Goal: Task Accomplishment & Management: Complete application form

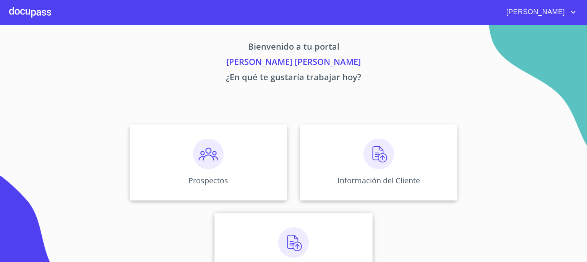
scroll to position [33, 0]
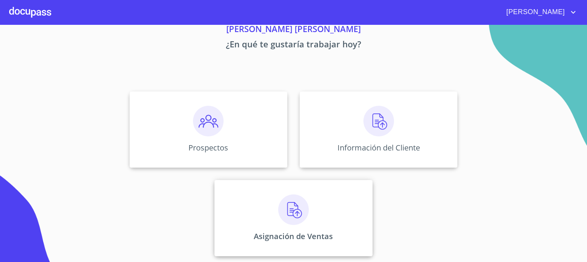
click at [295, 208] on img at bounding box center [293, 210] width 31 height 31
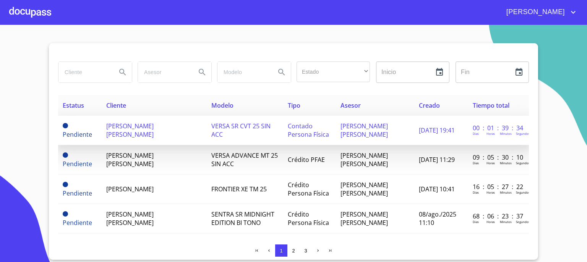
click at [126, 132] on span "[PERSON_NAME] [PERSON_NAME]" at bounding box center [129, 130] width 47 height 17
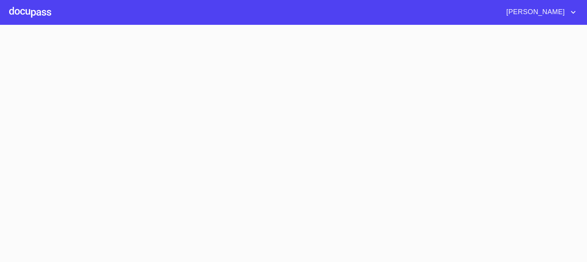
click at [126, 132] on section at bounding box center [293, 143] width 587 height 237
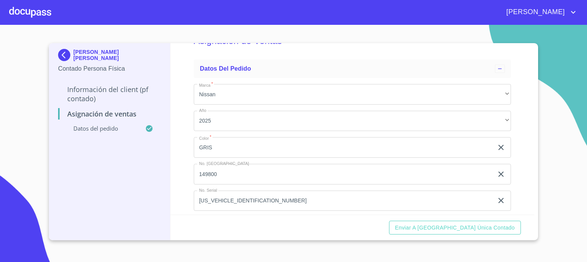
scroll to position [35, 0]
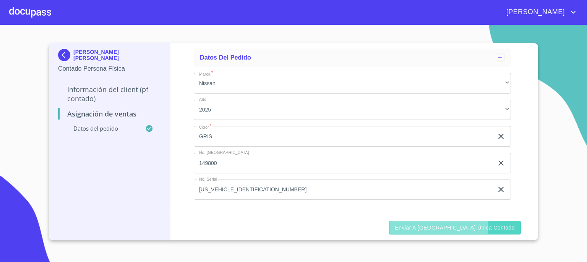
click at [468, 227] on span "Enviar a [GEOGRAPHIC_DATA] única contado" at bounding box center [455, 228] width 120 height 10
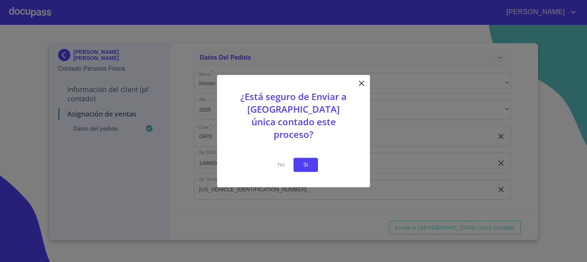
click at [301, 160] on span "Si" at bounding box center [306, 165] width 12 height 10
